Goal: Find specific fact: Find specific fact

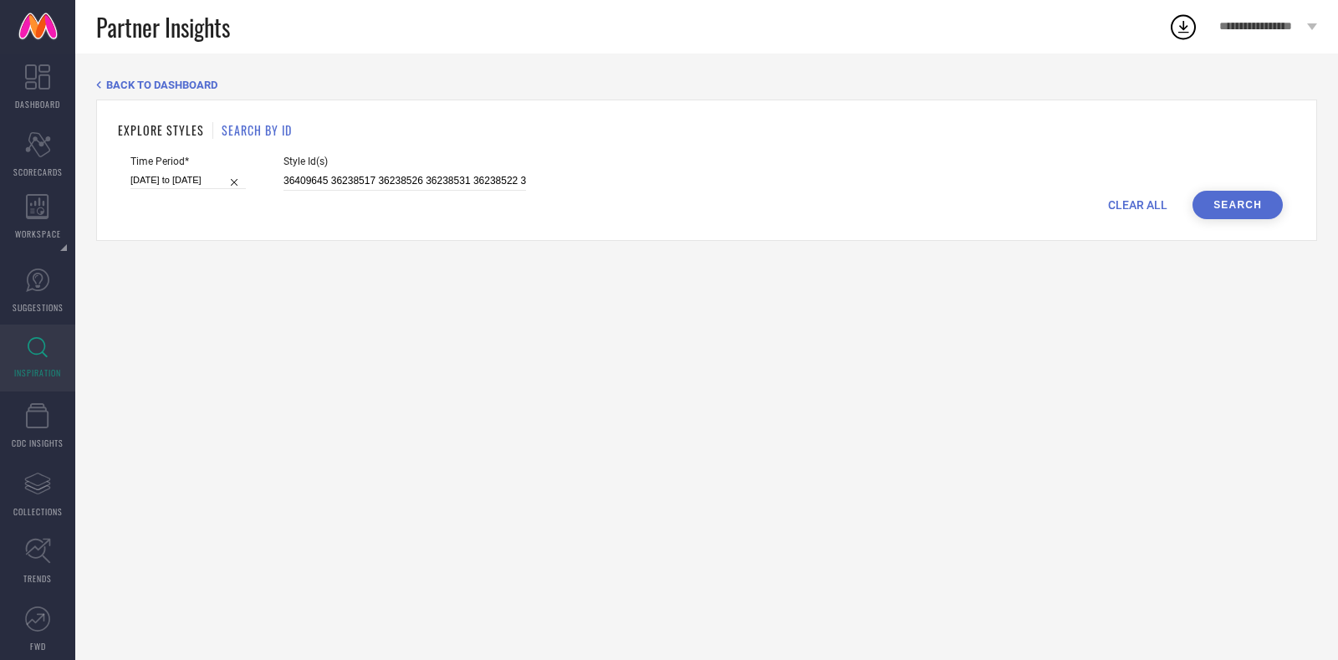
click at [359, 191] on div "CLEAR ALL Search" at bounding box center [706, 205] width 1152 height 28
click at [340, 187] on input "36409645 36238517 36238526 36238531 36238522 36238518 36238537 36238528 3640963…" at bounding box center [404, 180] width 242 height 19
paste input "15929162 15929154 20216024 15682012 17629638 23343754 15929160 16833704 1592915…"
type input "15929162 15929154 20216024 15682012 17629638 23343754 15929160 16833704 1592915…"
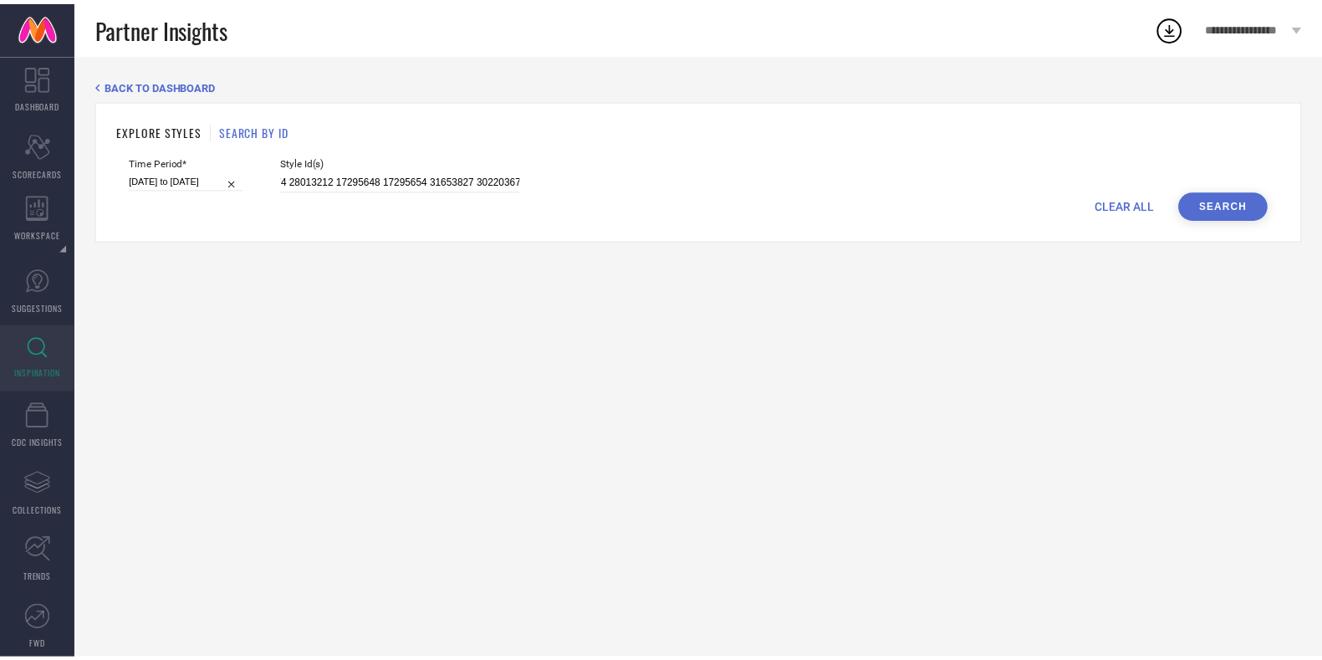
scroll to position [0, 0]
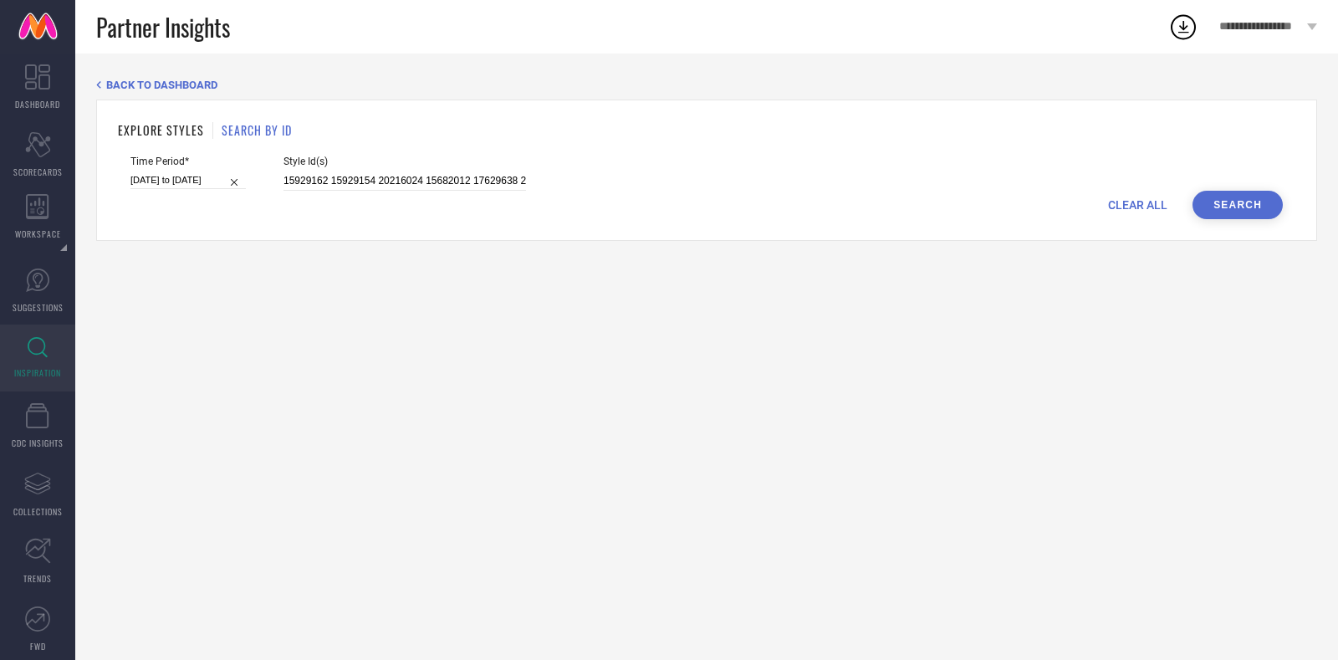
click at [1249, 215] on button "Search" at bounding box center [1237, 205] width 90 height 28
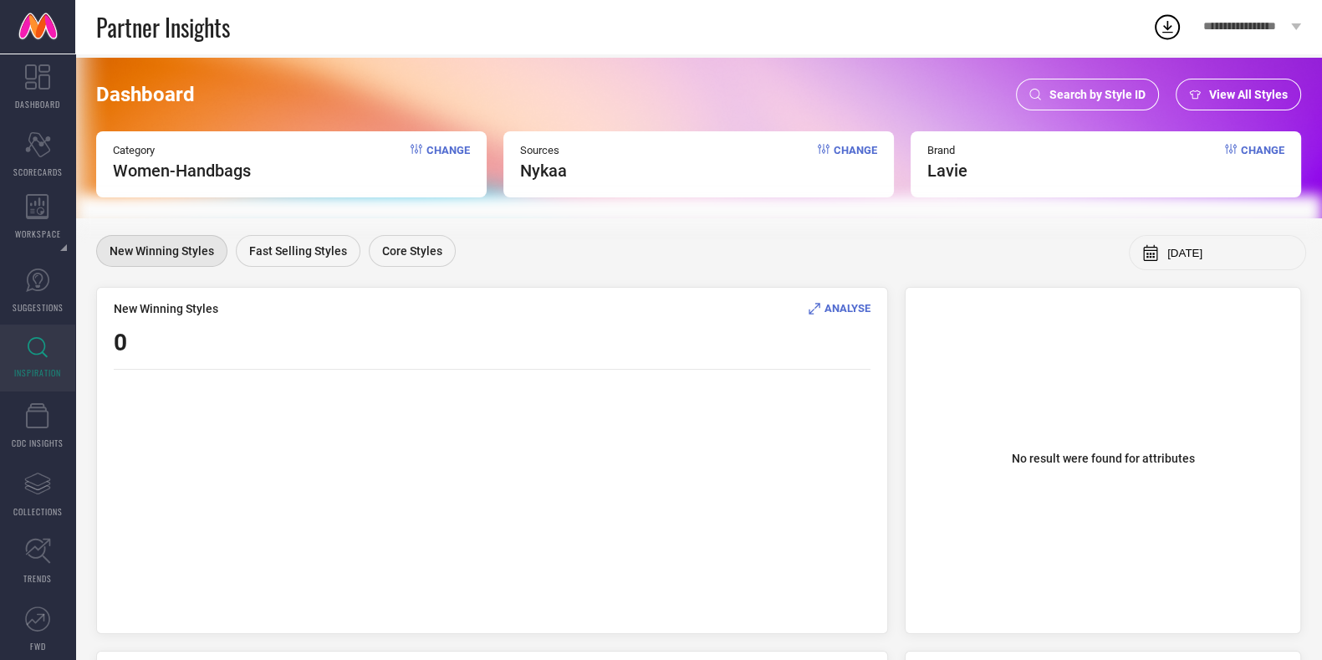
click at [1086, 76] on div "Dashboard Search by Style ID View All Styles Category Women-Handbags Change Sou…" at bounding box center [698, 138] width 1247 height 161
click at [1064, 91] on span "Search by Style ID" at bounding box center [1097, 94] width 96 height 13
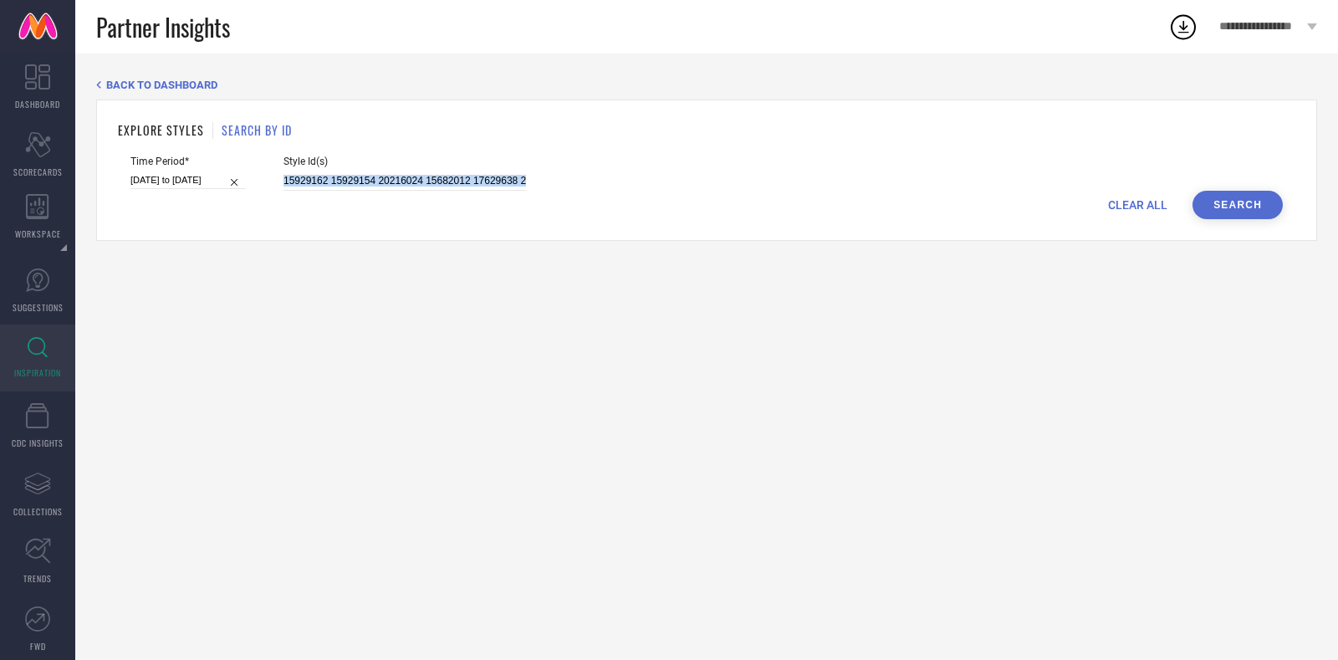
drag, startPoint x: 454, startPoint y: 191, endPoint x: 397, endPoint y: 170, distance: 60.9
click at [397, 170] on form "Time Period* 01-03-2025 to 31-08-2025 Style Id(s) 15929162 15929154 20216024 15…" at bounding box center [706, 188] width 1177 height 64
click at [397, 170] on div "Style Id(s) 15929162 15929154 20216024 15682012 17629638 23343754 15929160 1683…" at bounding box center [404, 173] width 242 height 35
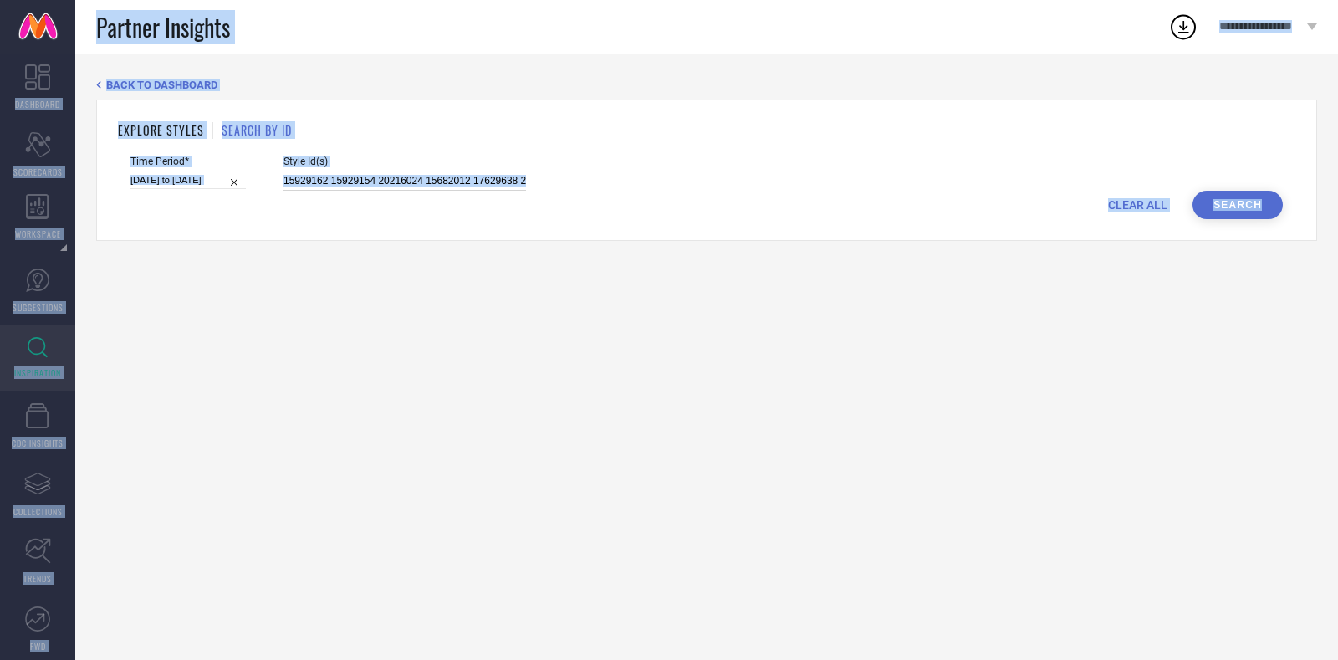
click at [397, 180] on input "15929162 15929154 20216024 15682012 17629638 23343754 15929160 16833704 1592915…" at bounding box center [404, 180] width 242 height 19
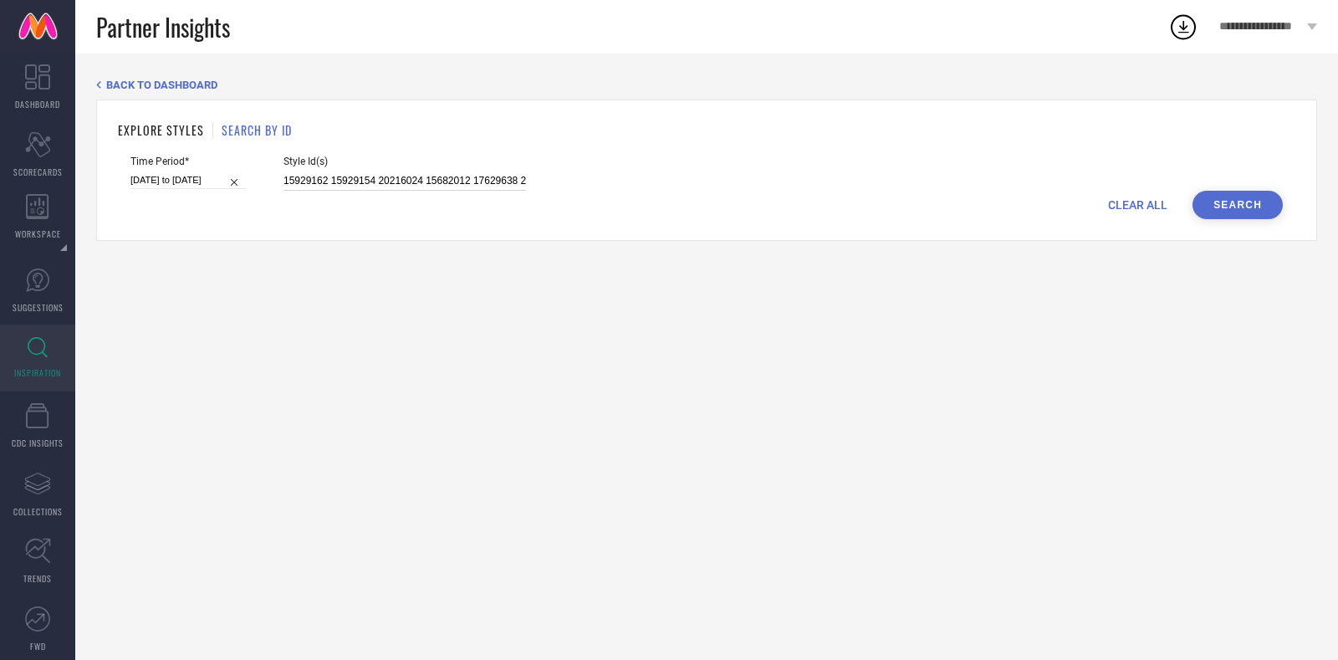
paste input "17295648"
type input "15929162 15929154 20216024 15682012 17629638 23343754 15929160 16833704 1592915…"
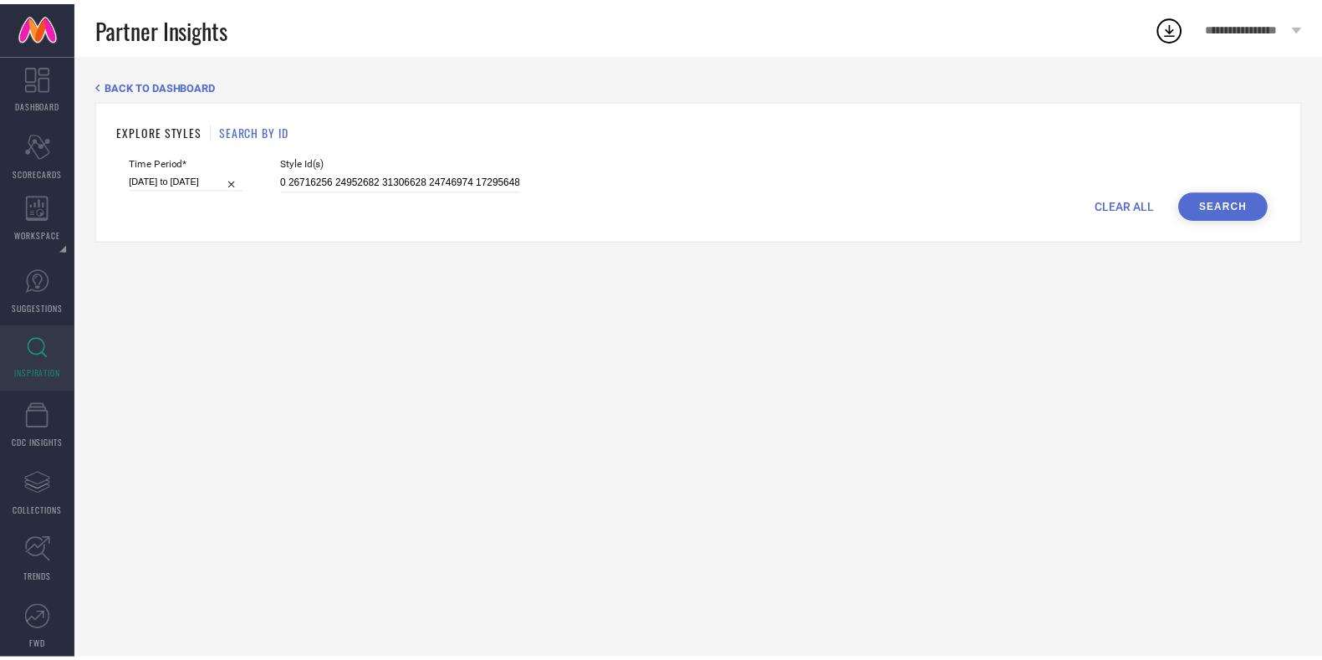
scroll to position [0, 0]
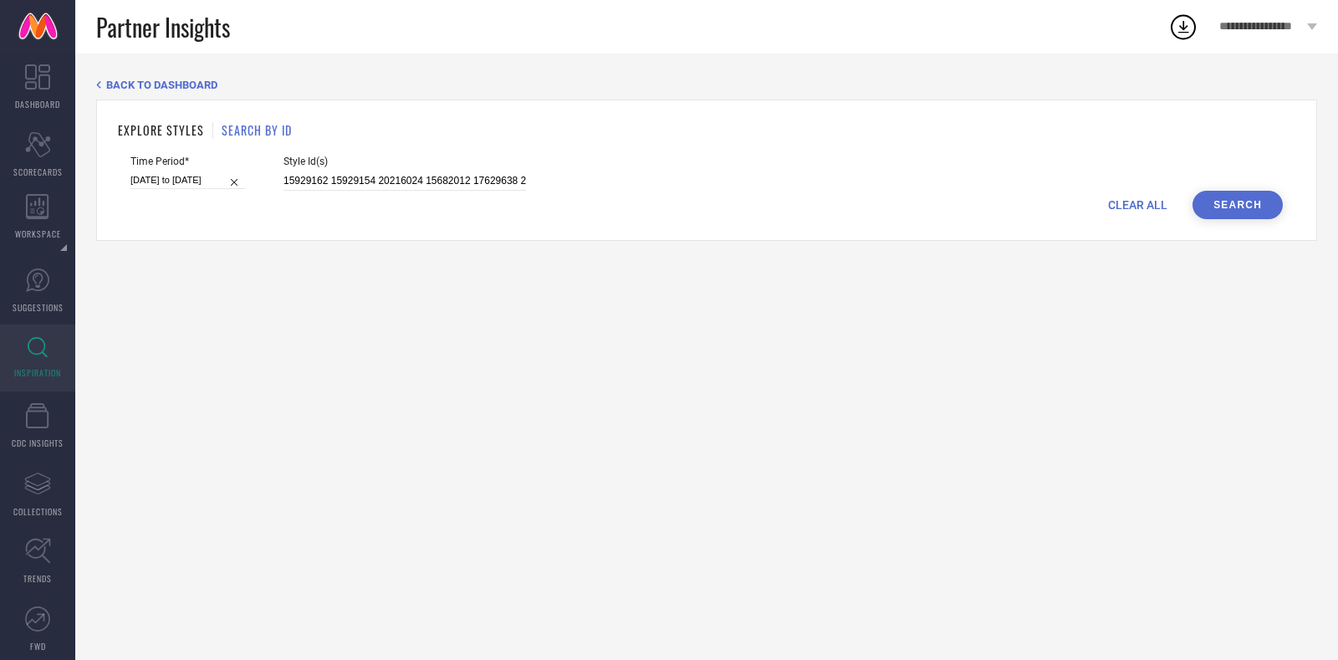
click at [1236, 205] on button "Search" at bounding box center [1237, 205] width 90 height 28
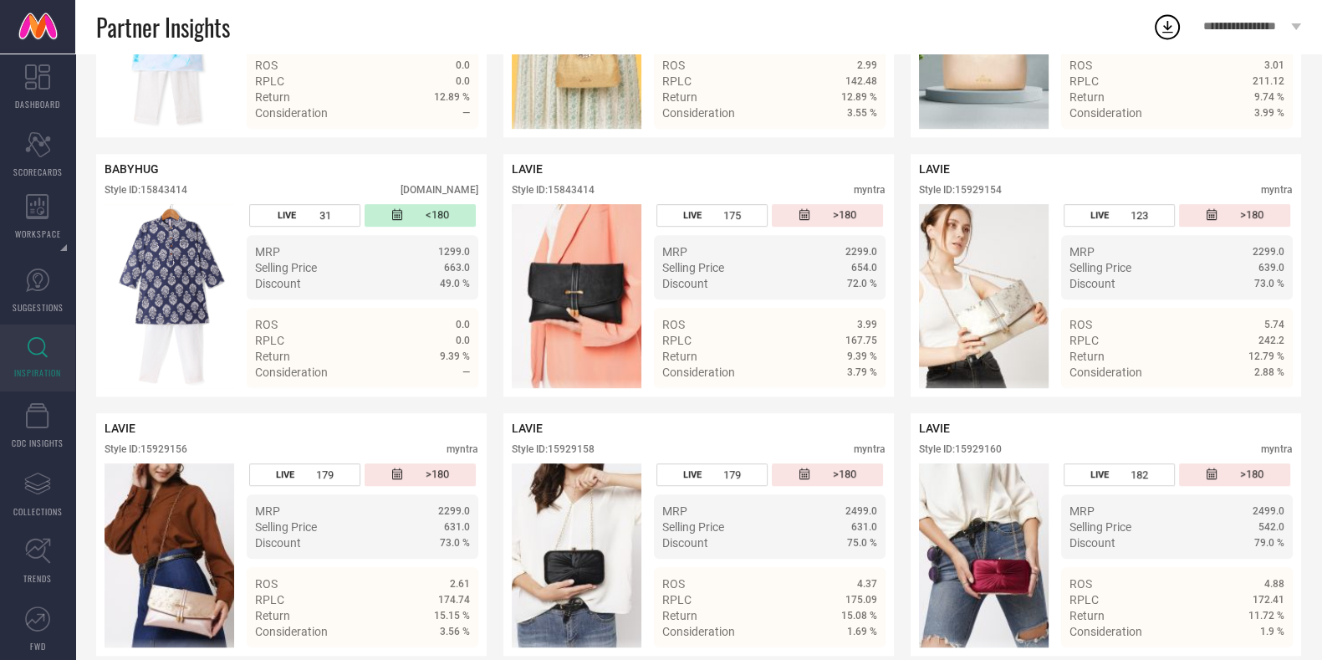
scroll to position [1074, 0]
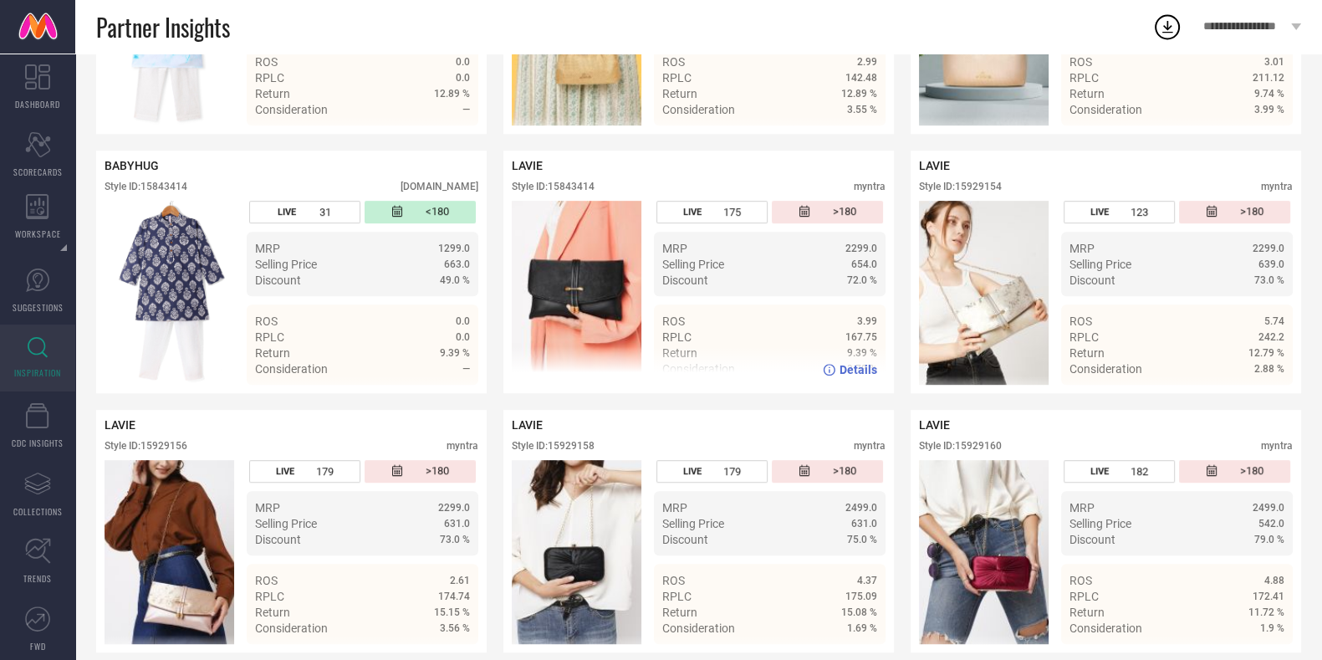
click at [587, 192] on div "Style ID: 15843414" at bounding box center [553, 187] width 83 height 12
copy div "15843414"
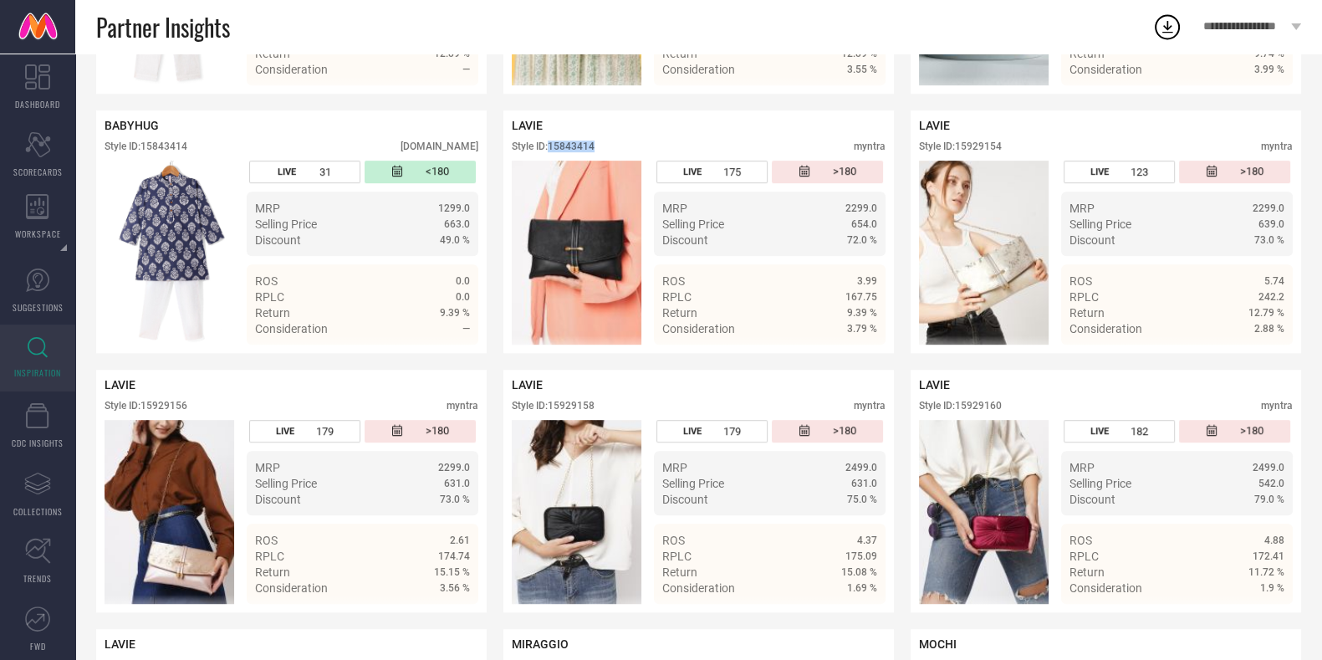
scroll to position [1120, 0]
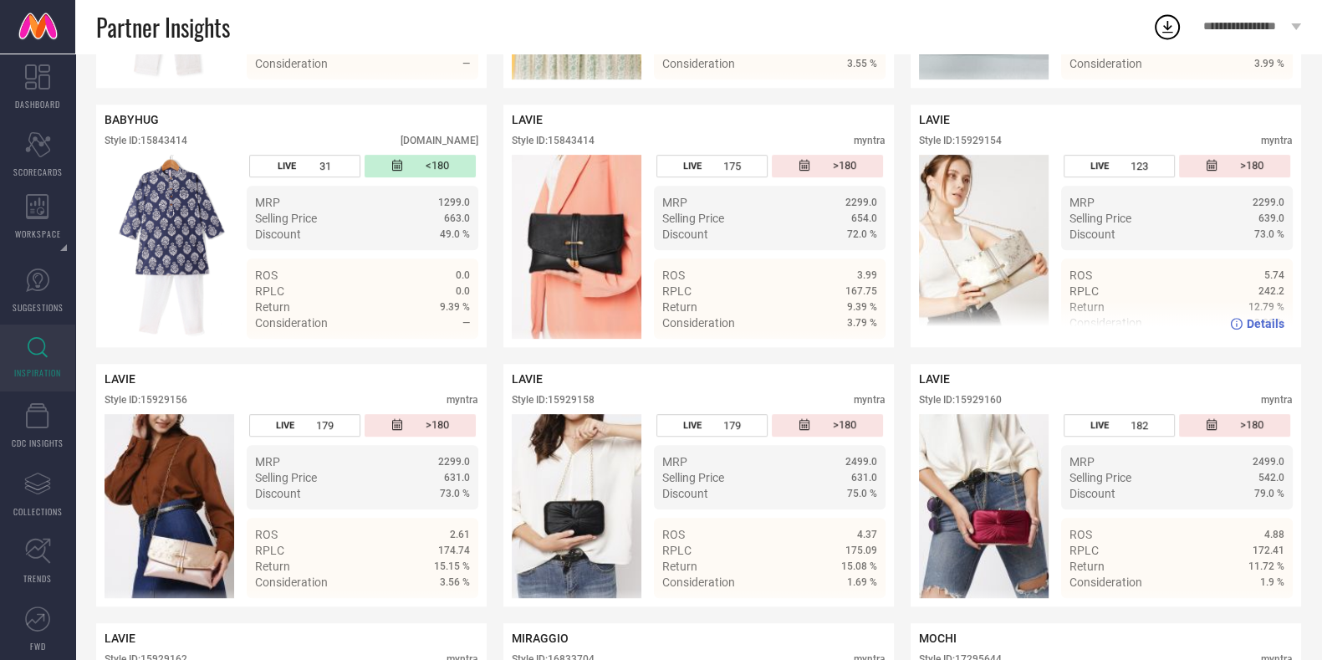
click at [997, 146] on div "Style ID: 15929154" at bounding box center [960, 141] width 83 height 12
copy div "15929154"
click at [991, 146] on div "Style ID: 15929154" at bounding box center [960, 141] width 83 height 12
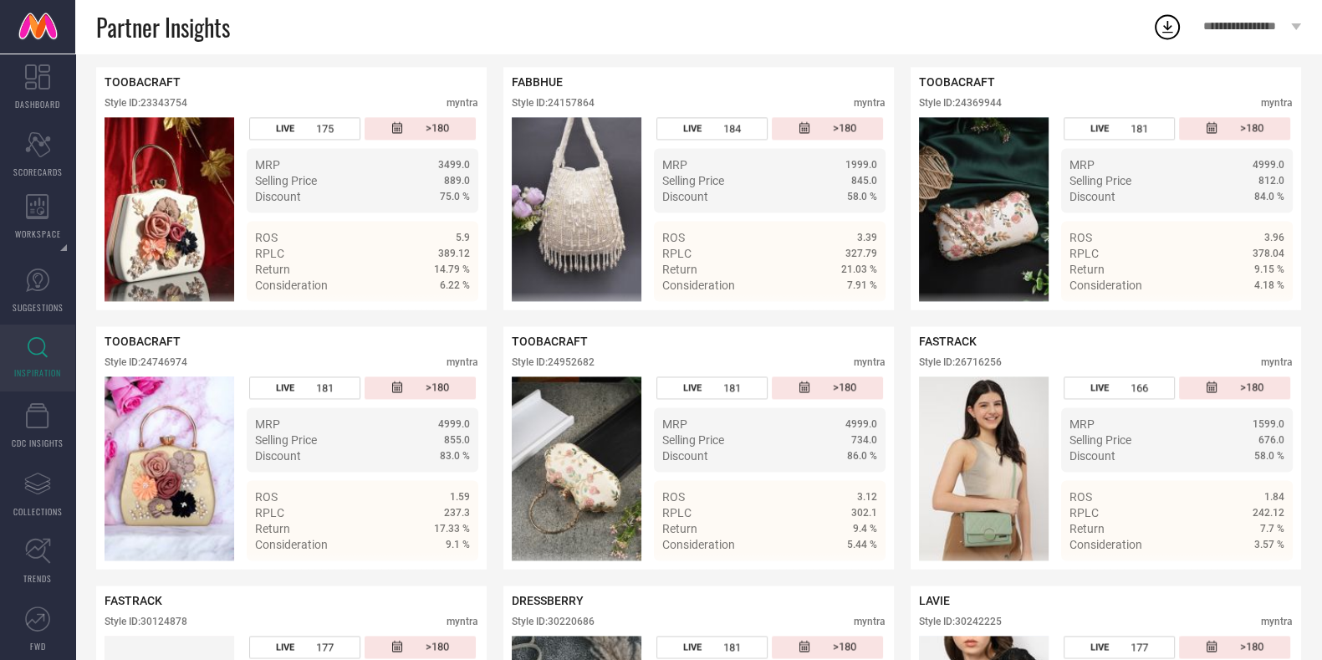
scroll to position [2969, 0]
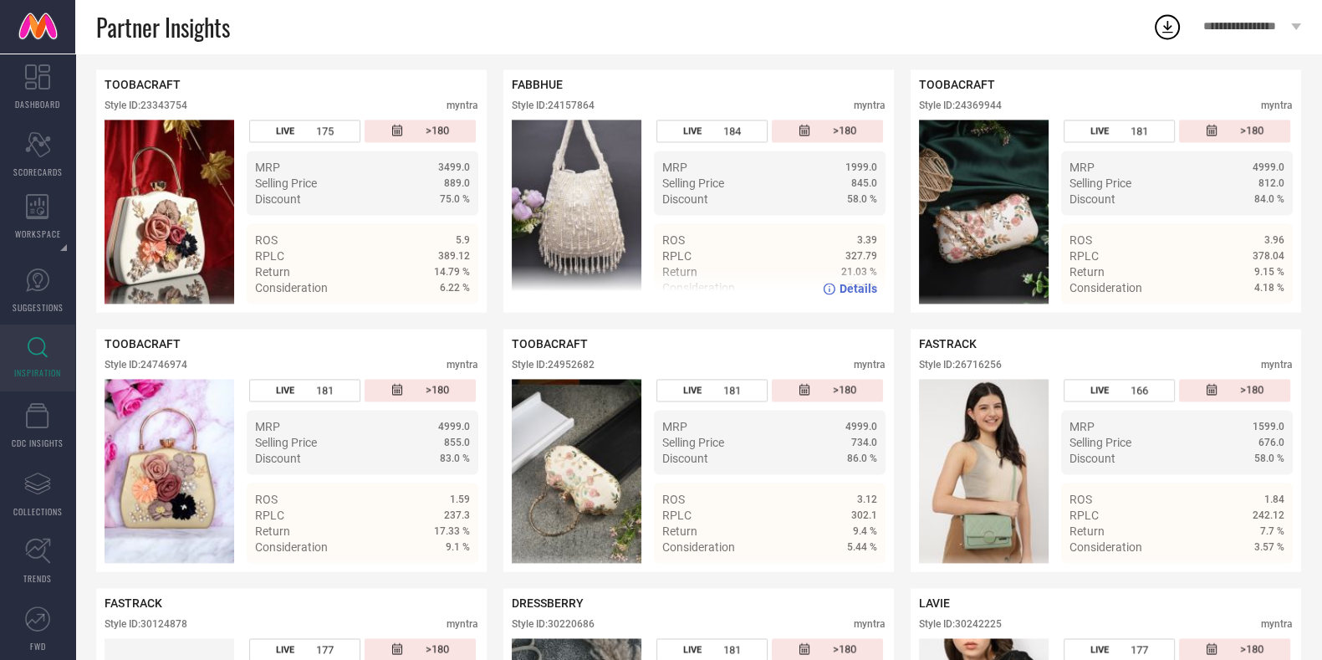
drag, startPoint x: 579, startPoint y: 146, endPoint x: 579, endPoint y: 137, distance: 9.2
click at [579, 120] on div "Style ID: 24157864 myntra" at bounding box center [699, 109] width 374 height 20
click at [579, 111] on div "Style ID: 24157864" at bounding box center [553, 105] width 83 height 12
copy div "24157864"
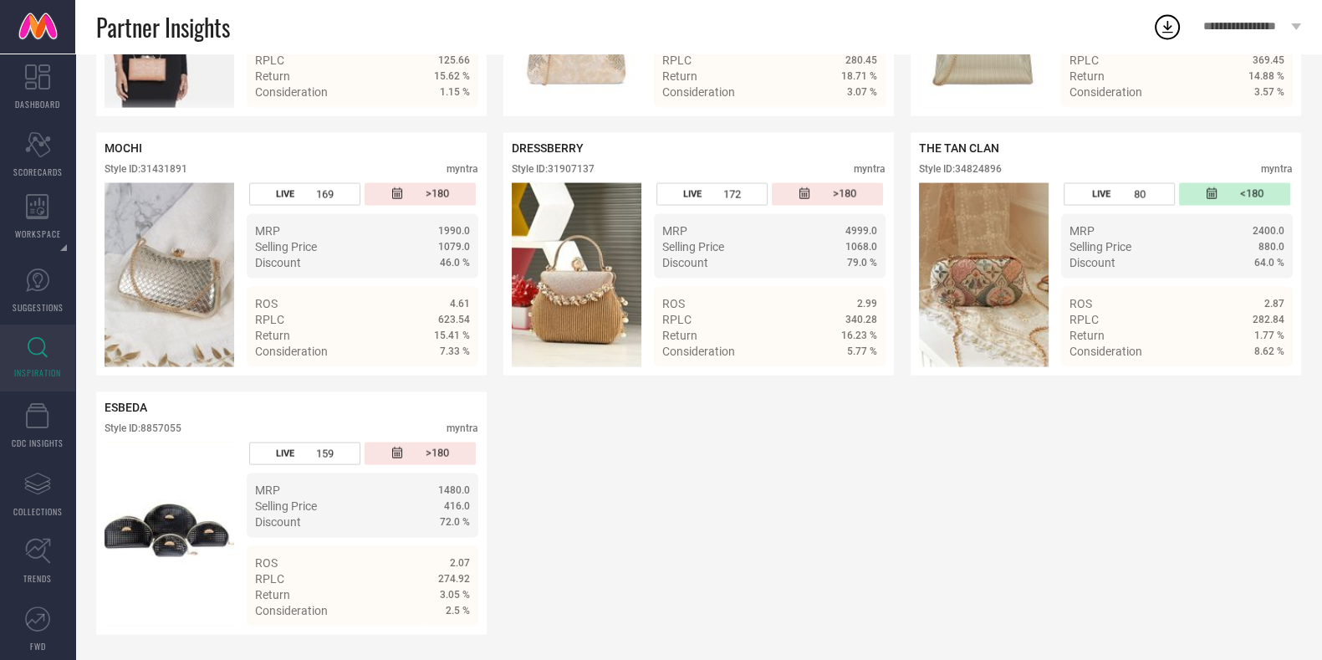
scroll to position [4253, 0]
